Goal: Find specific page/section: Find specific page/section

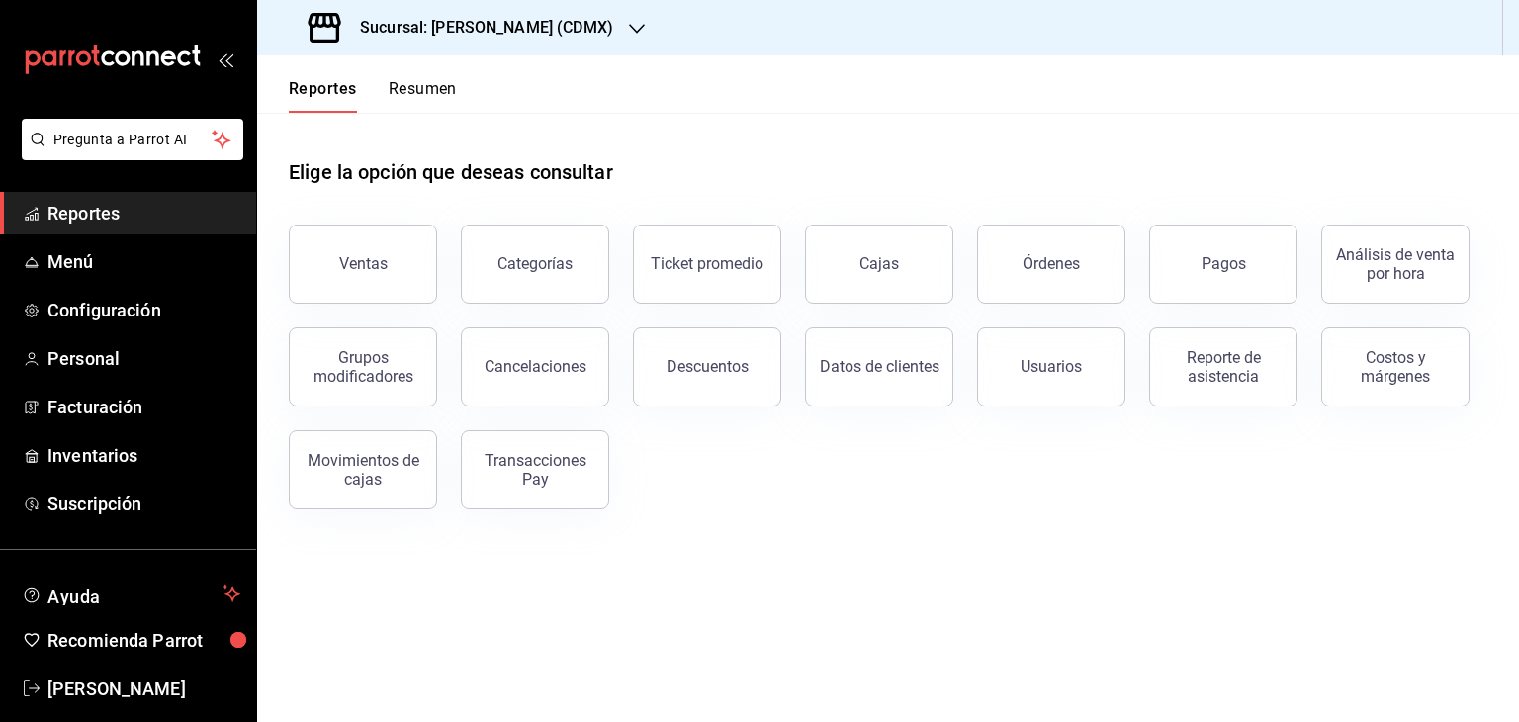
click at [563, 25] on h3 "Sucursal: [PERSON_NAME] (CDMX)" at bounding box center [478, 28] width 269 height 24
click at [1246, 250] on div at bounding box center [759, 361] width 1519 height 722
click at [1252, 268] on button "Pagos" at bounding box center [1223, 263] width 148 height 79
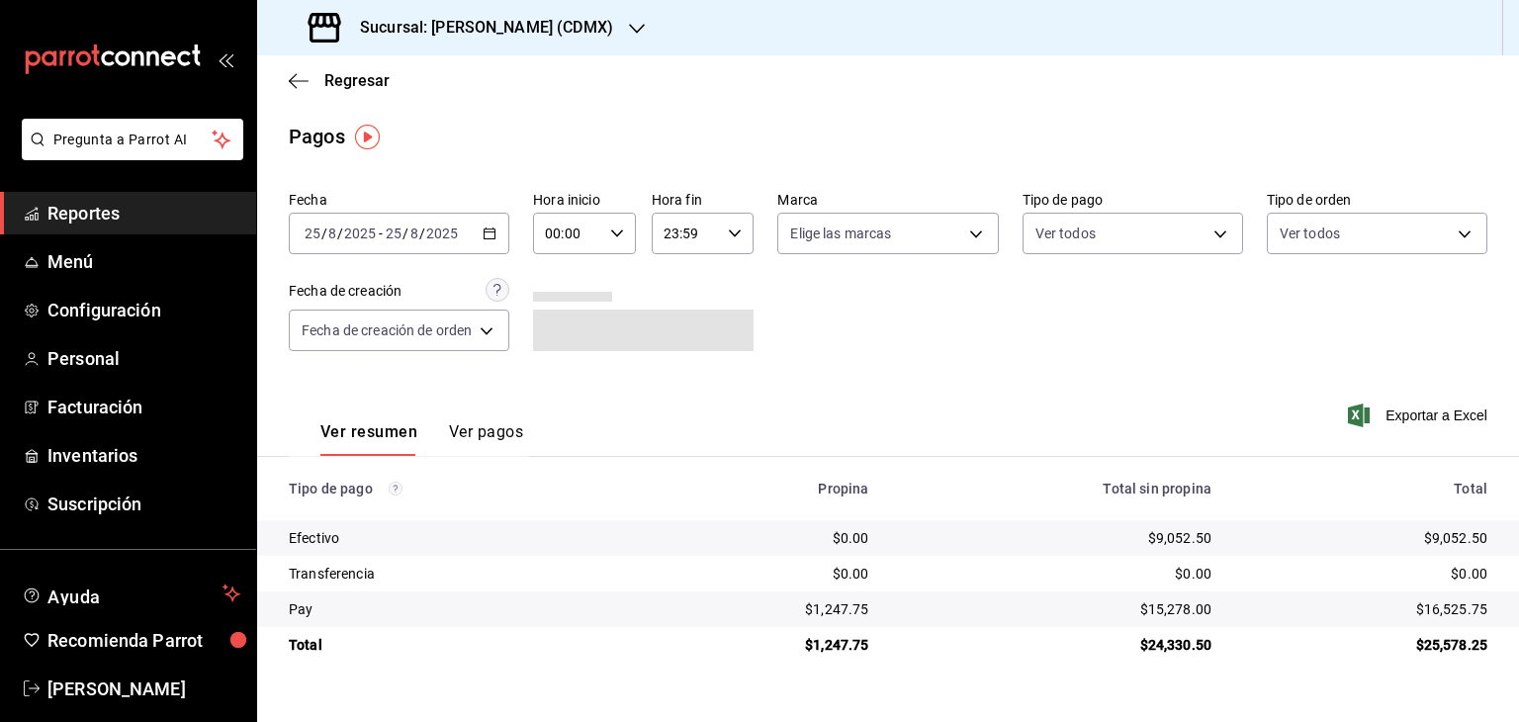
click at [538, 44] on div "Sucursal: [PERSON_NAME] (CDMX)" at bounding box center [463, 27] width 380 height 55
click at [519, 72] on div "[PERSON_NAME] ([PERSON_NAME])" at bounding box center [405, 85] width 297 height 44
click at [501, 27] on h3 "Sucursal: [PERSON_NAME] ([PERSON_NAME])" at bounding box center [517, 28] width 346 height 24
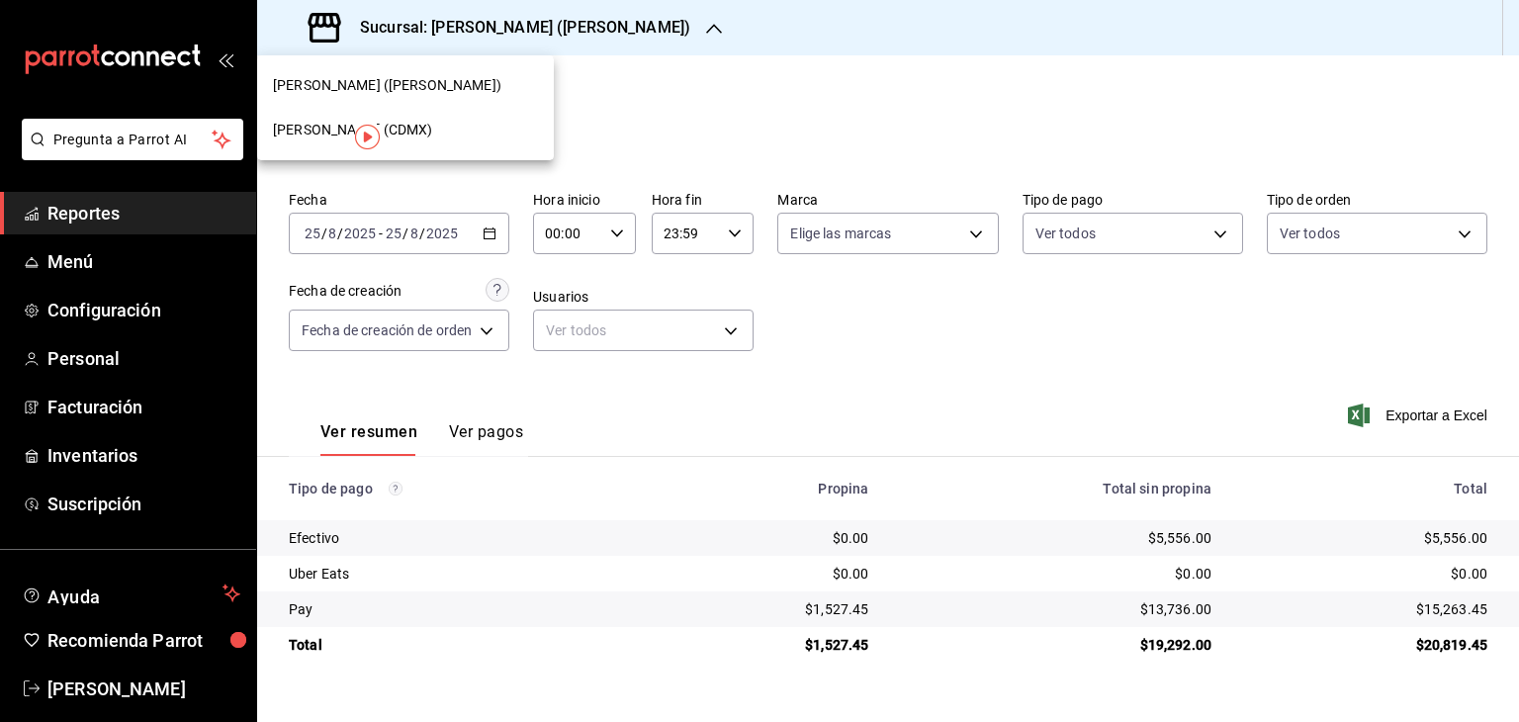
click at [501, 27] on div at bounding box center [759, 361] width 1519 height 722
